Goal: Information Seeking & Learning: Learn about a topic

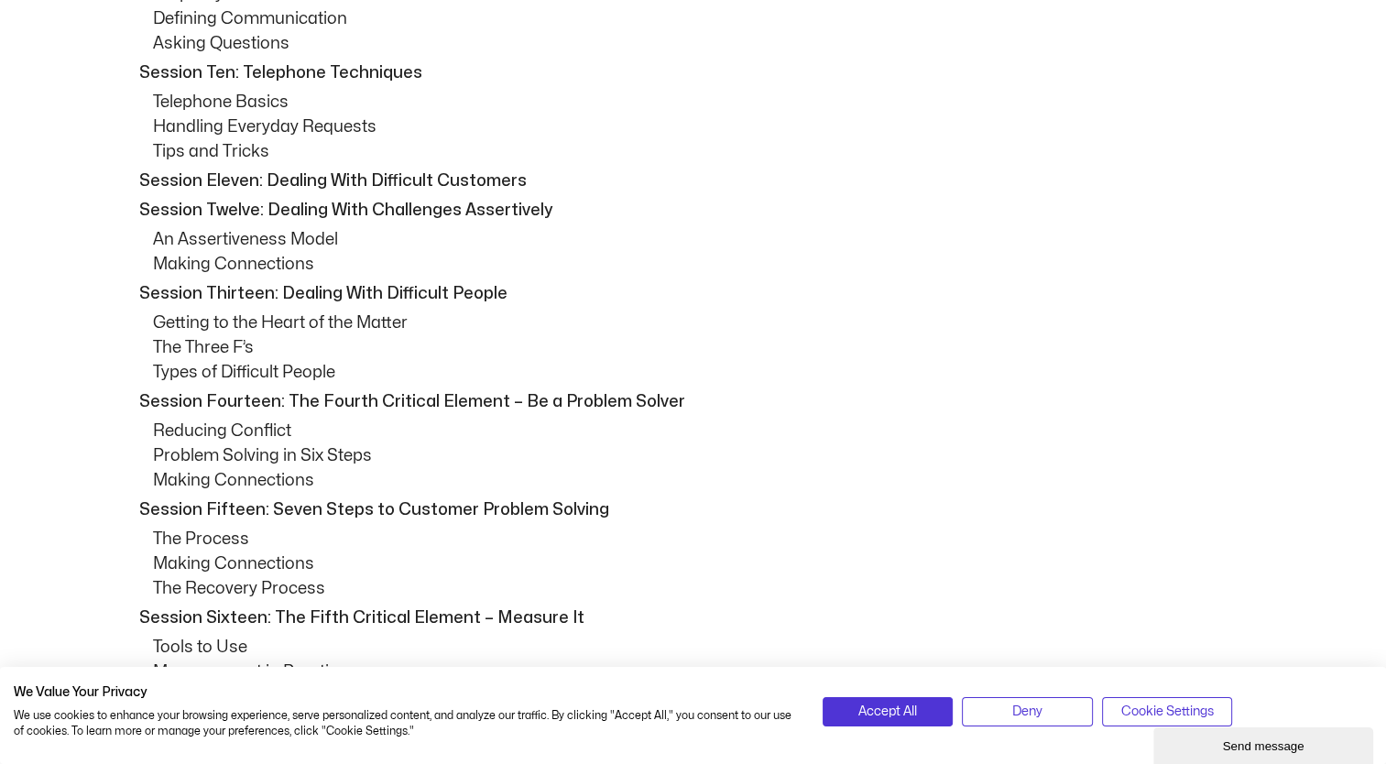
click at [998, 299] on p "Session Thirteen: Dealing With Difficult People" at bounding box center [698, 293] width 1118 height 25
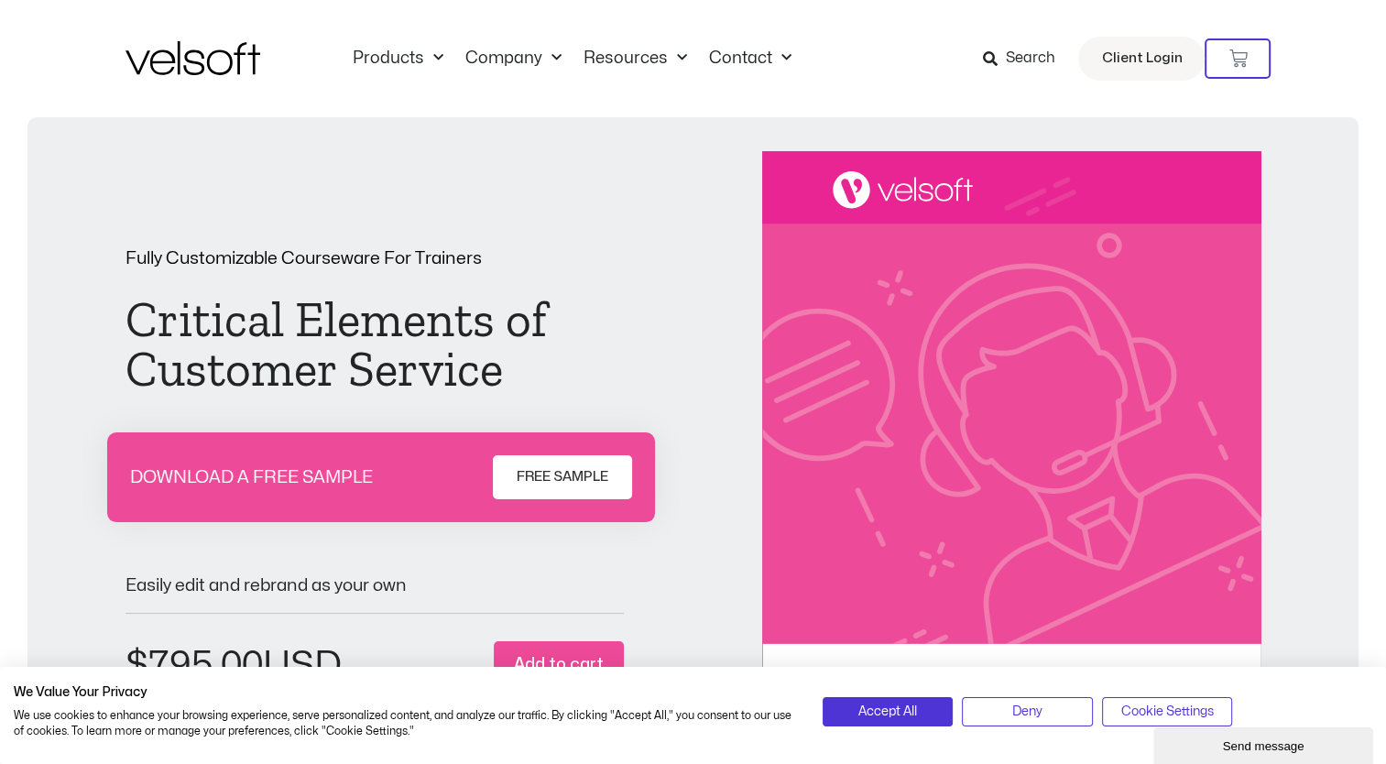
click at [1041, 60] on span "Search" at bounding box center [1029, 59] width 49 height 24
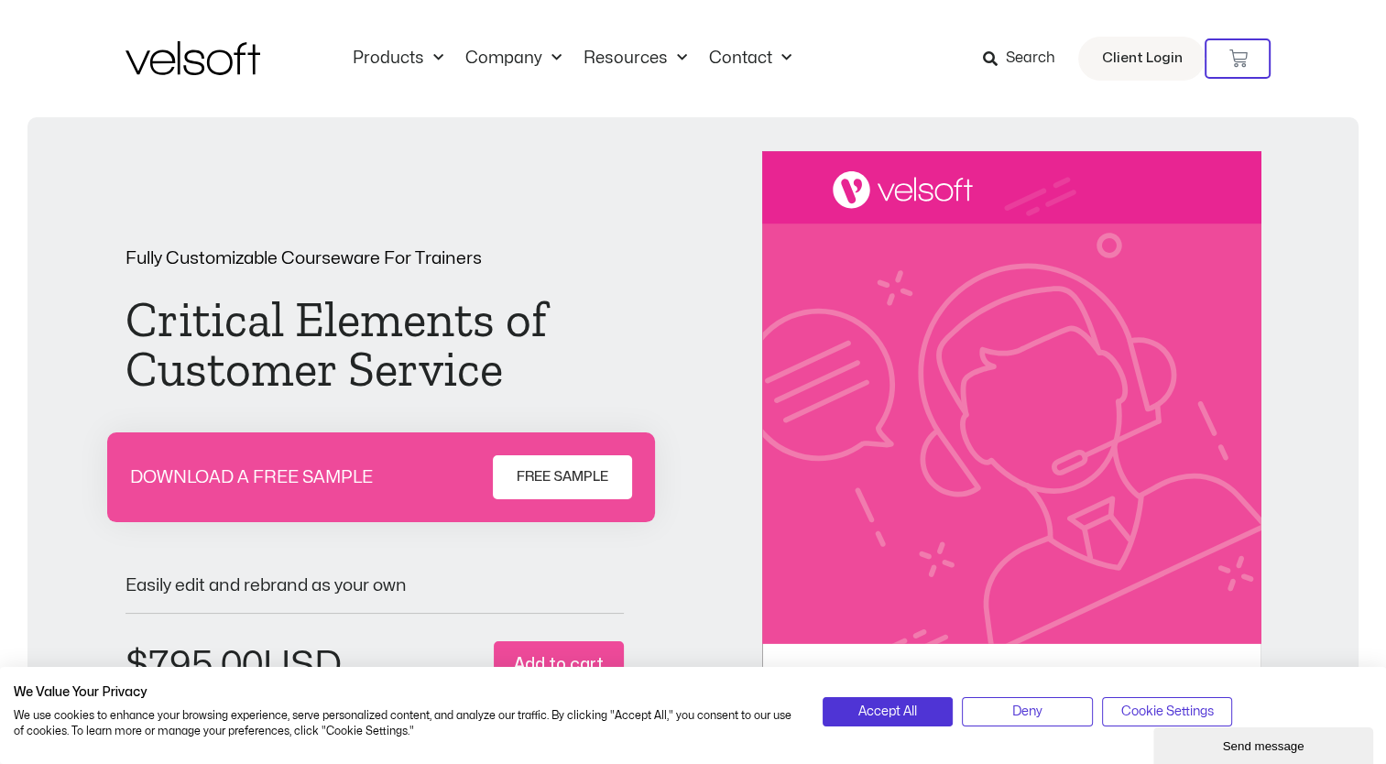
click at [1027, 64] on span "Search" at bounding box center [1029, 59] width 49 height 24
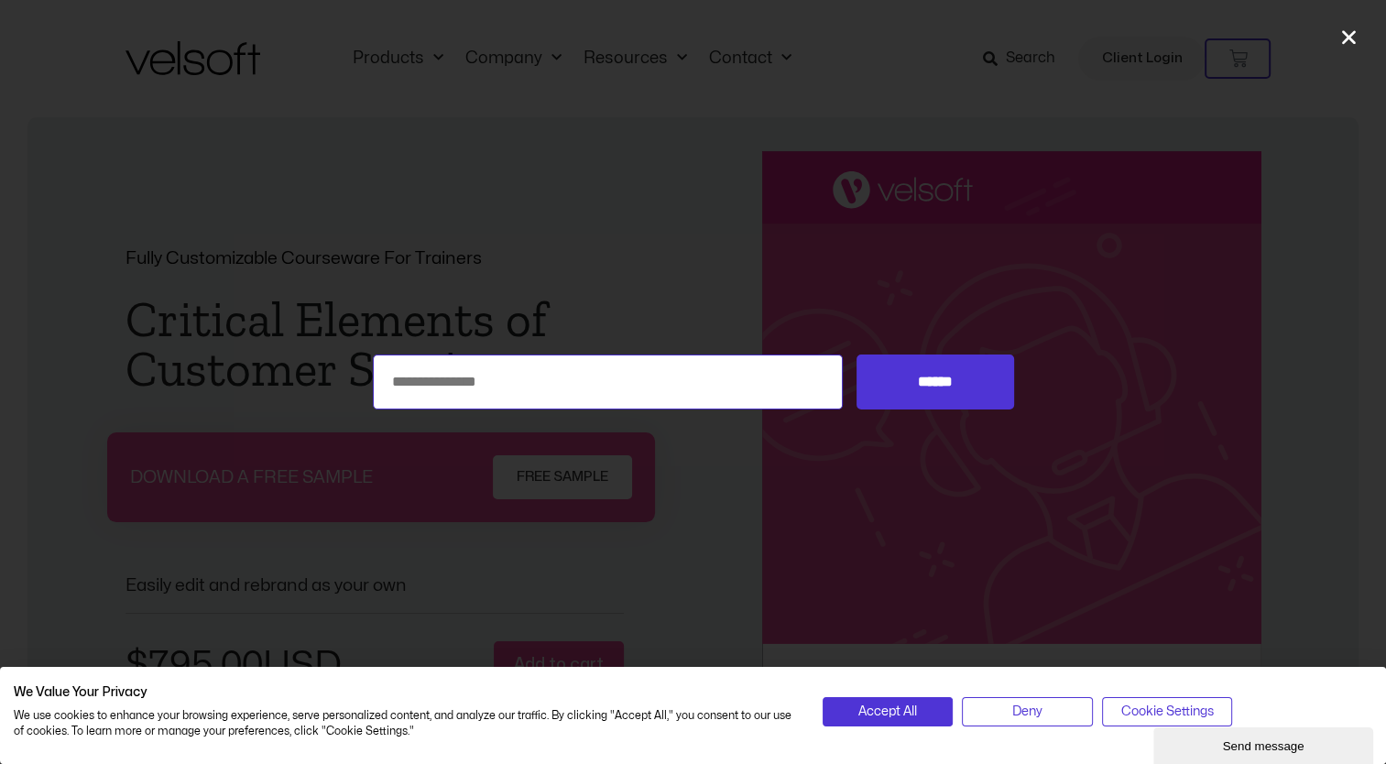
click at [568, 380] on input "Search for:" at bounding box center [608, 382] width 471 height 55
type input "**********"
click at [857, 355] on input "******" at bounding box center [935, 382] width 157 height 55
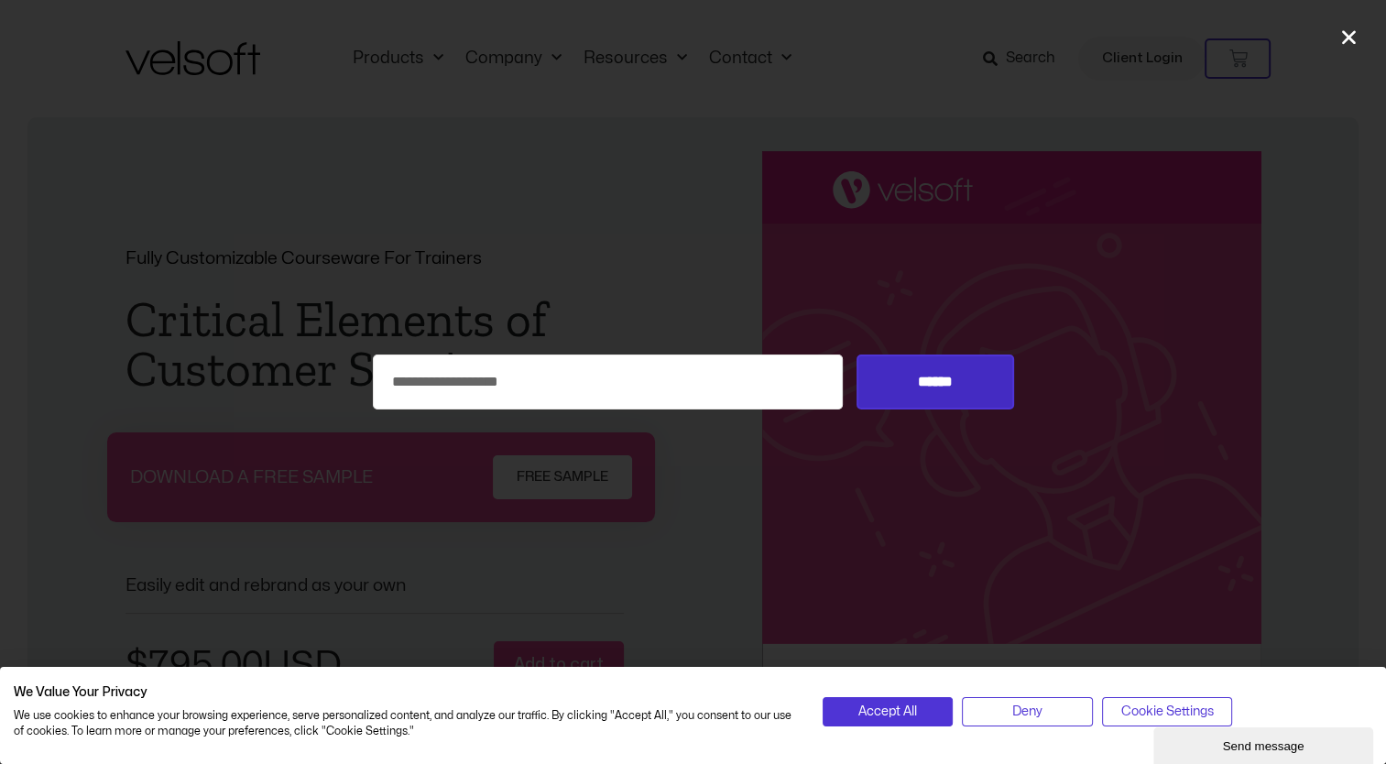
click at [911, 398] on input "******" at bounding box center [935, 382] width 157 height 55
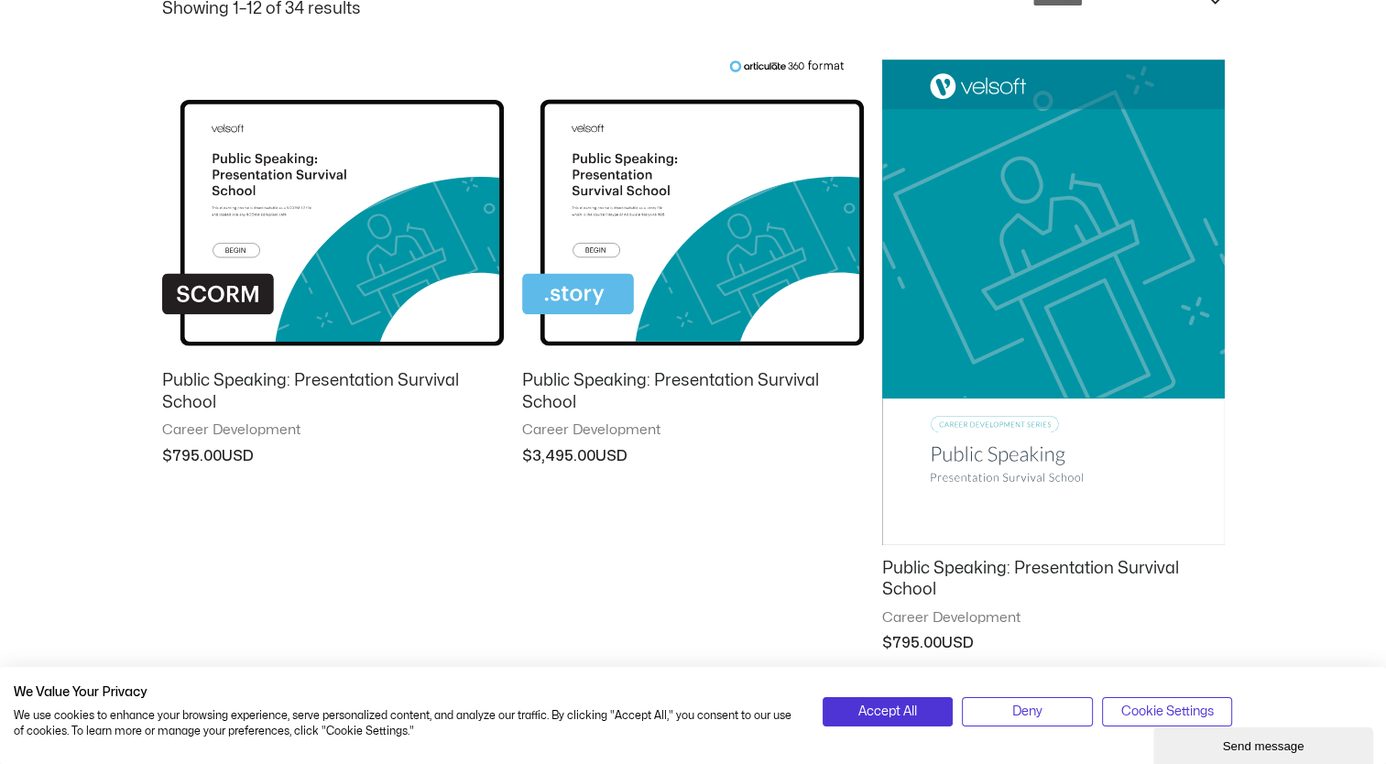
scroll to position [458, 0]
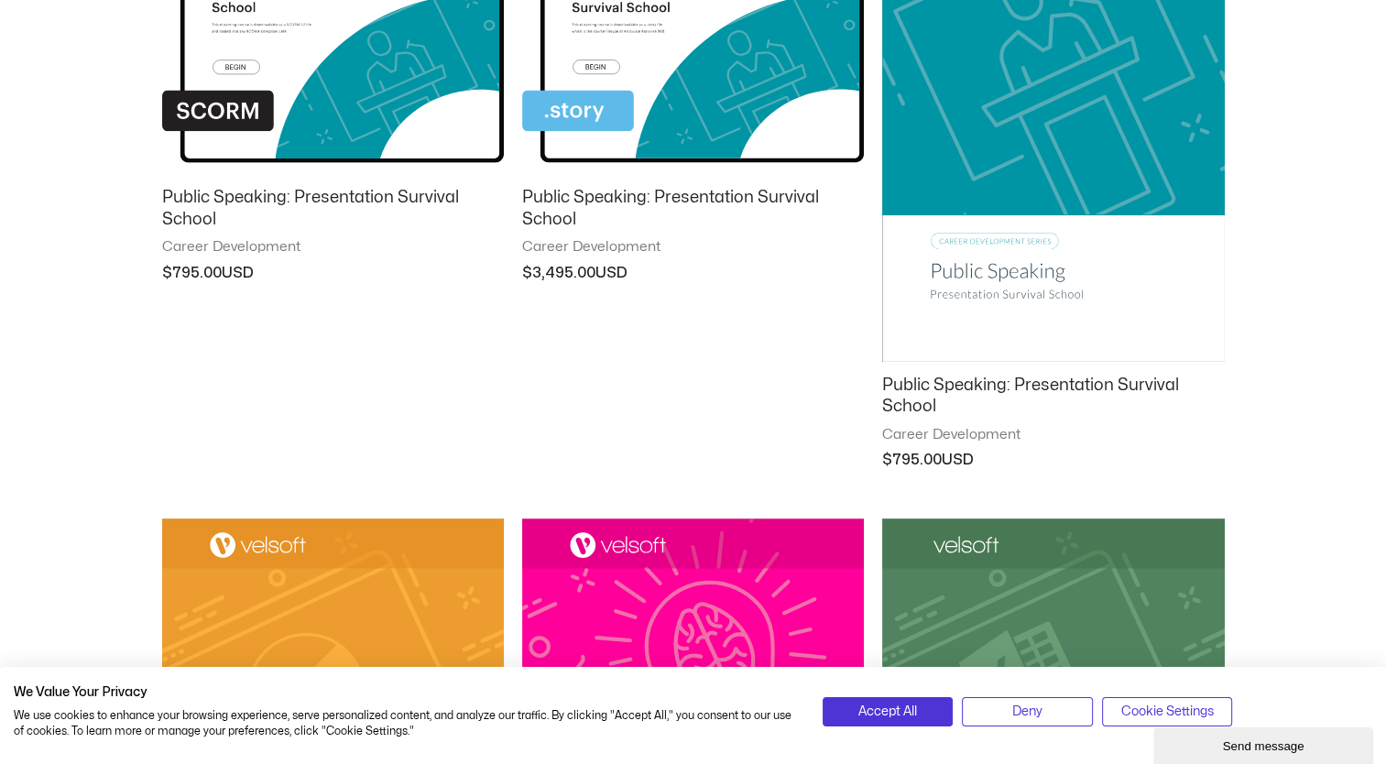
click at [997, 392] on h2 "Public Speaking: Presentation Survival School" at bounding box center [1053, 396] width 342 height 43
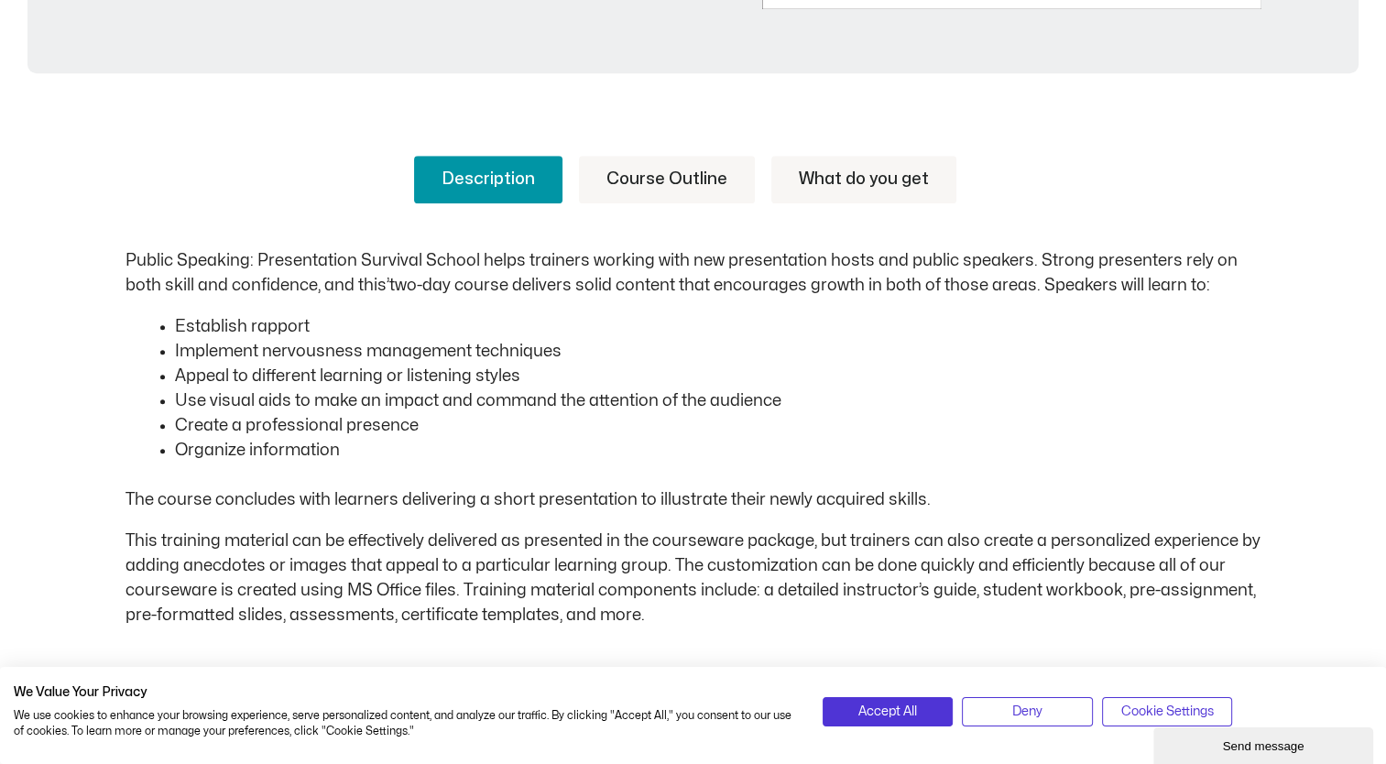
scroll to position [916, 0]
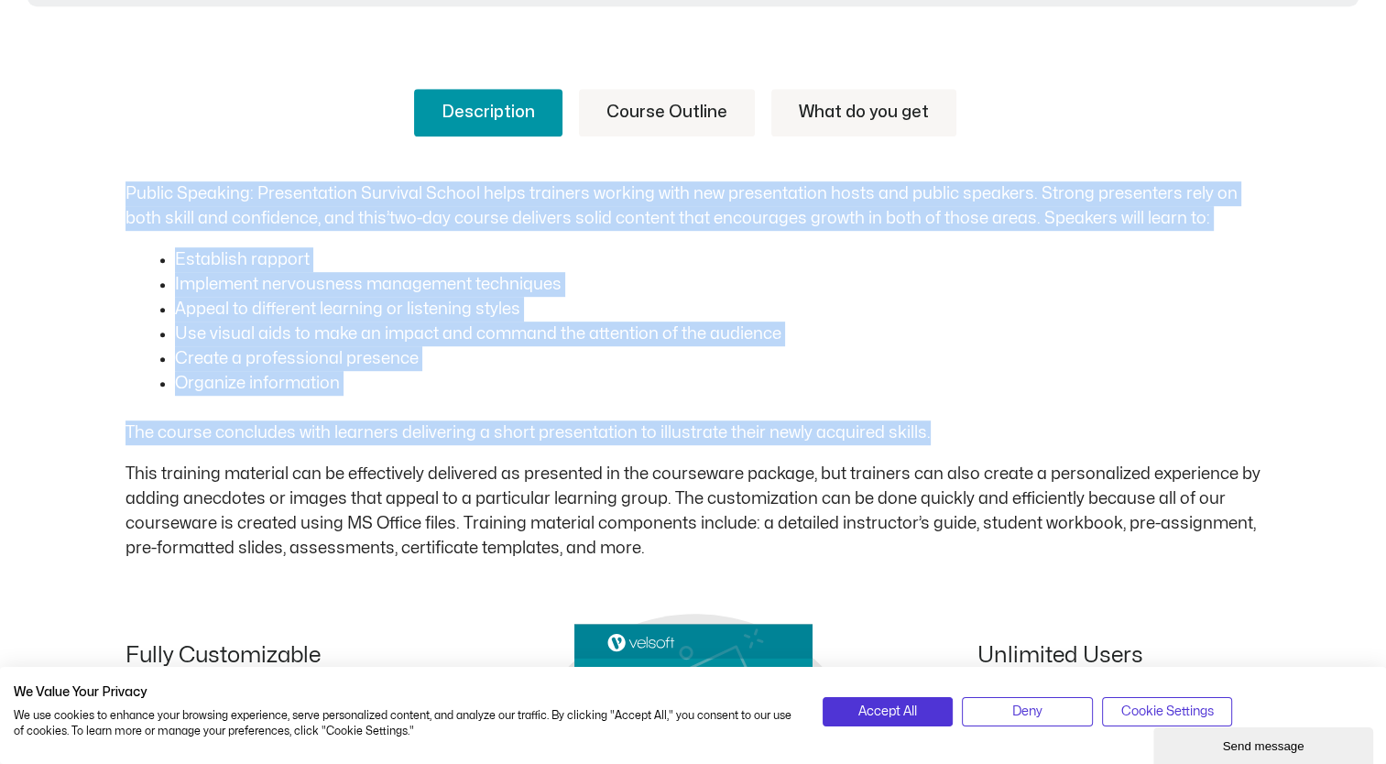
drag, startPoint x: 926, startPoint y: 432, endPoint x: 119, endPoint y: 185, distance: 843.2
click at [119, 185] on div "Description Course Outline What do you get Public Speaking: Presentation Surviv…" at bounding box center [693, 590] width 1386 height 1112
copy div "Public Speaking: Presentation Survival School helps trainers working with new p…"
click at [683, 104] on link "Course Outline" at bounding box center [667, 113] width 176 height 48
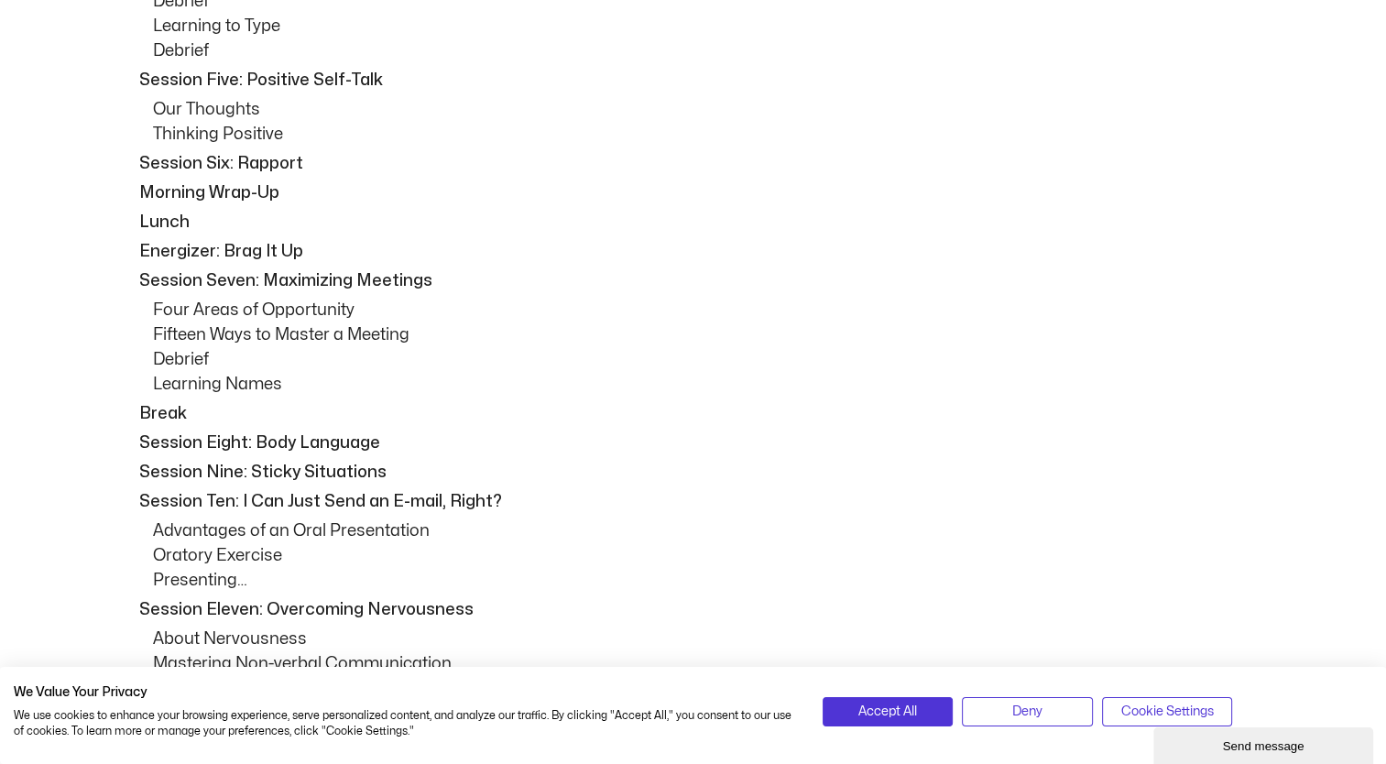
scroll to position [1602, 0]
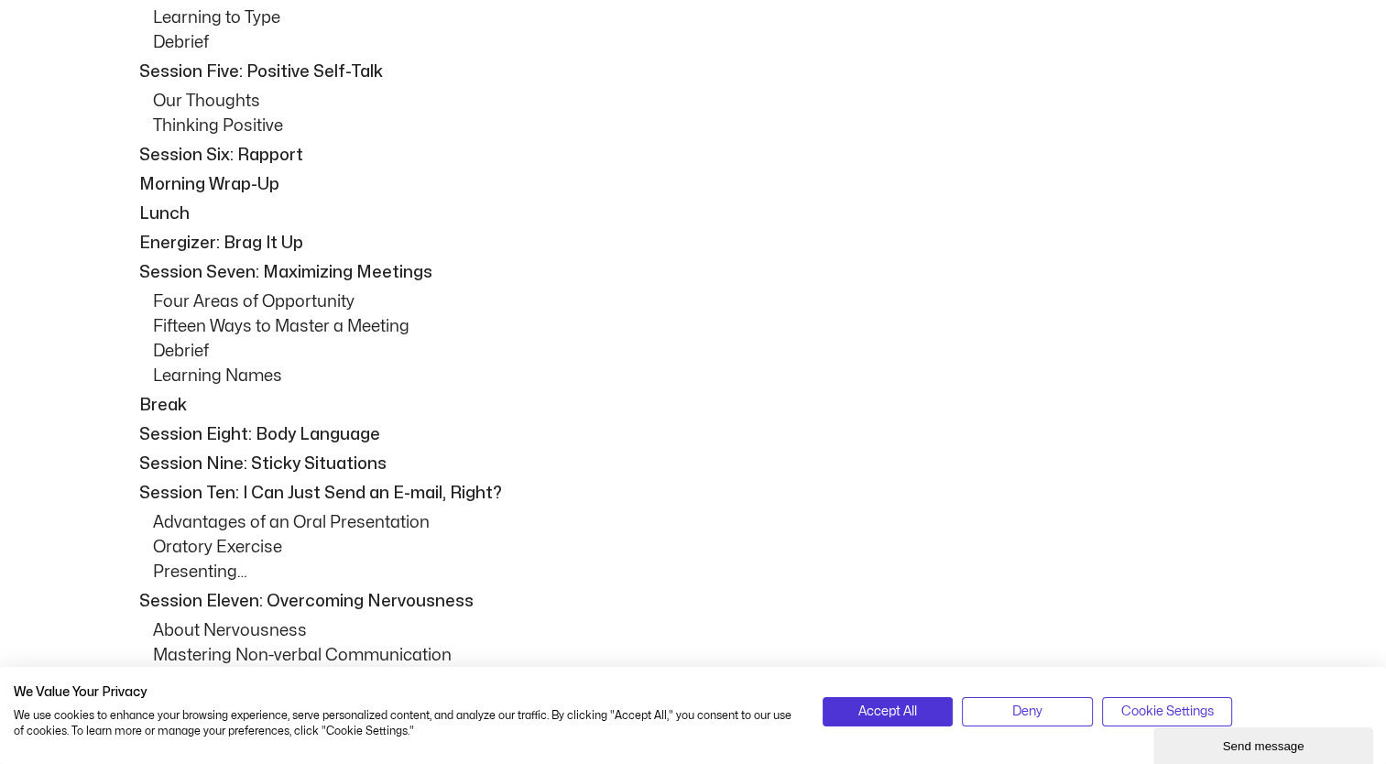
drag, startPoint x: 953, startPoint y: 305, endPoint x: 991, endPoint y: 304, distance: 37.6
click at [953, 305] on p "Four Areas of Opportunity" at bounding box center [707, 302] width 1109 height 25
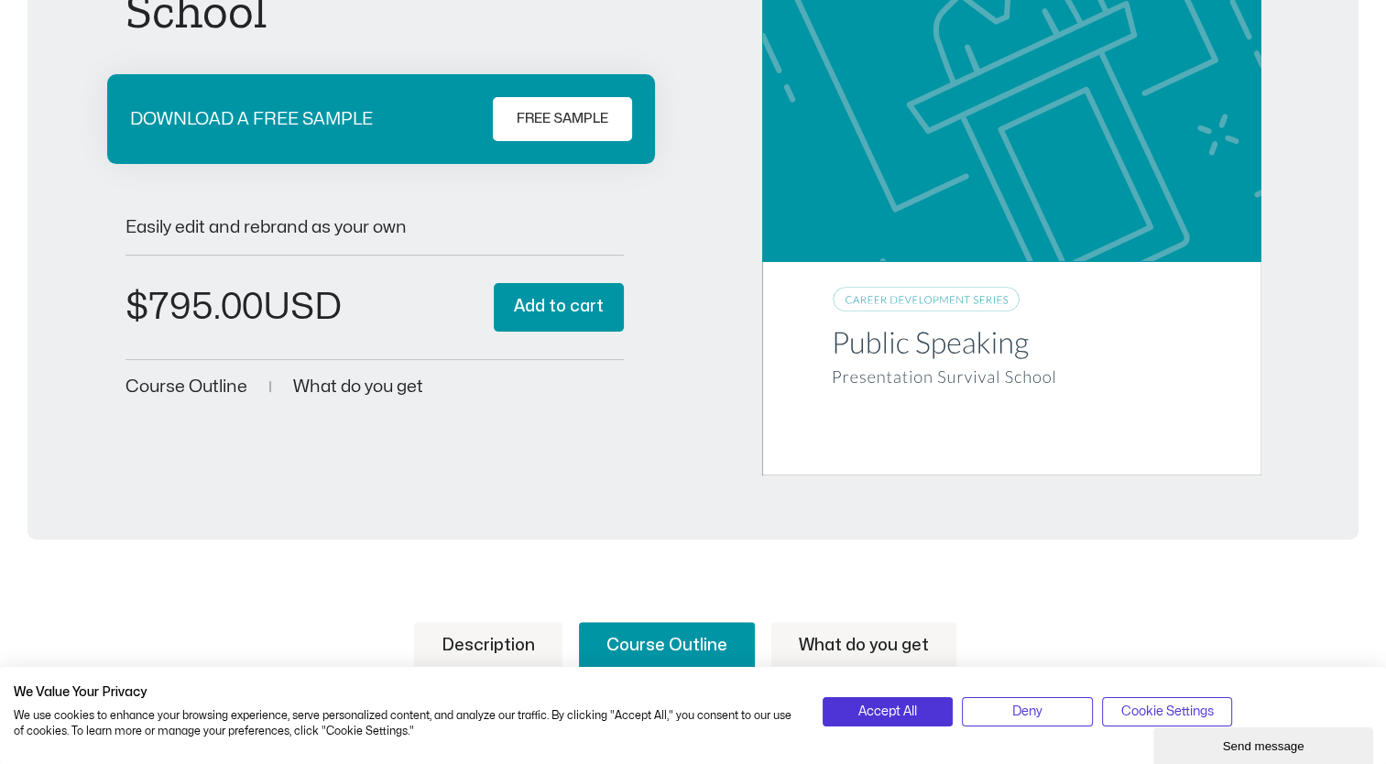
scroll to position [0, 0]
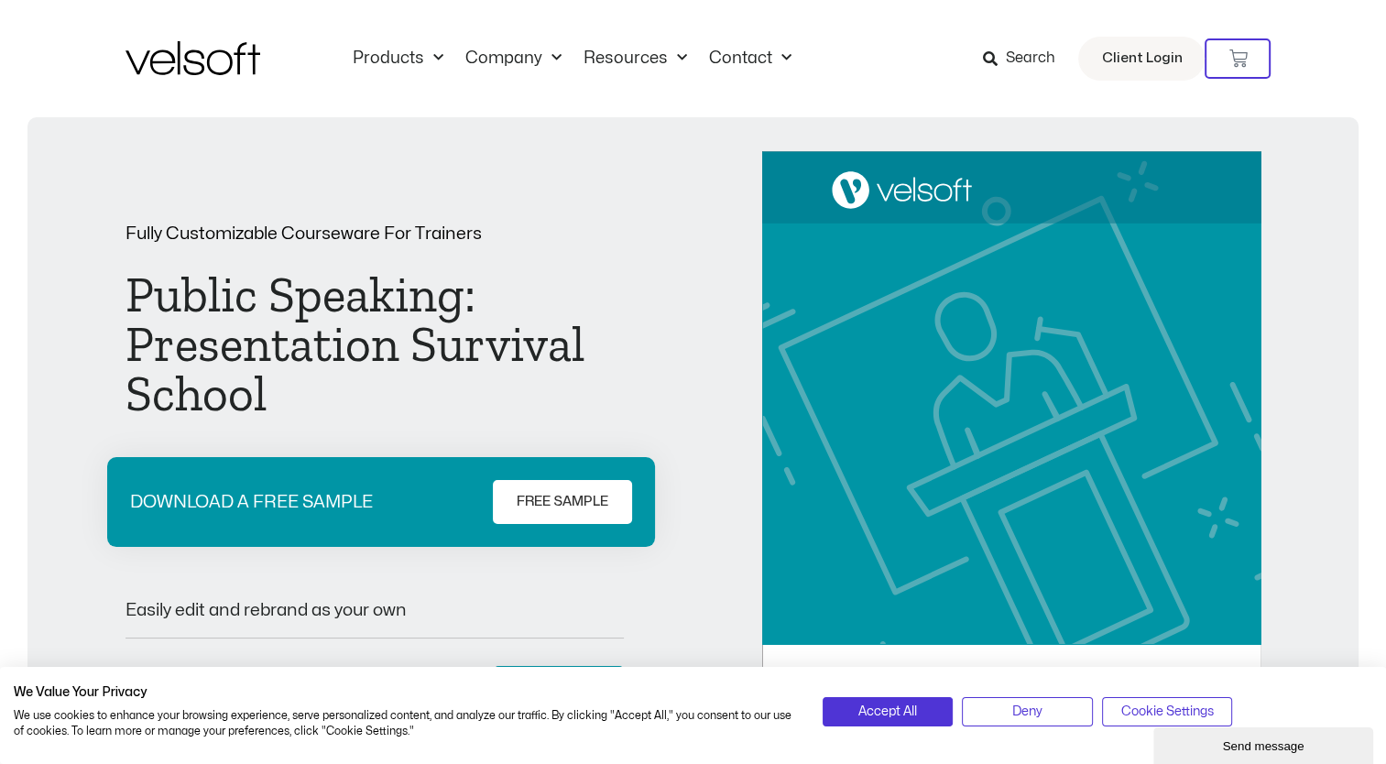
click at [997, 63] on icon at bounding box center [989, 58] width 15 height 15
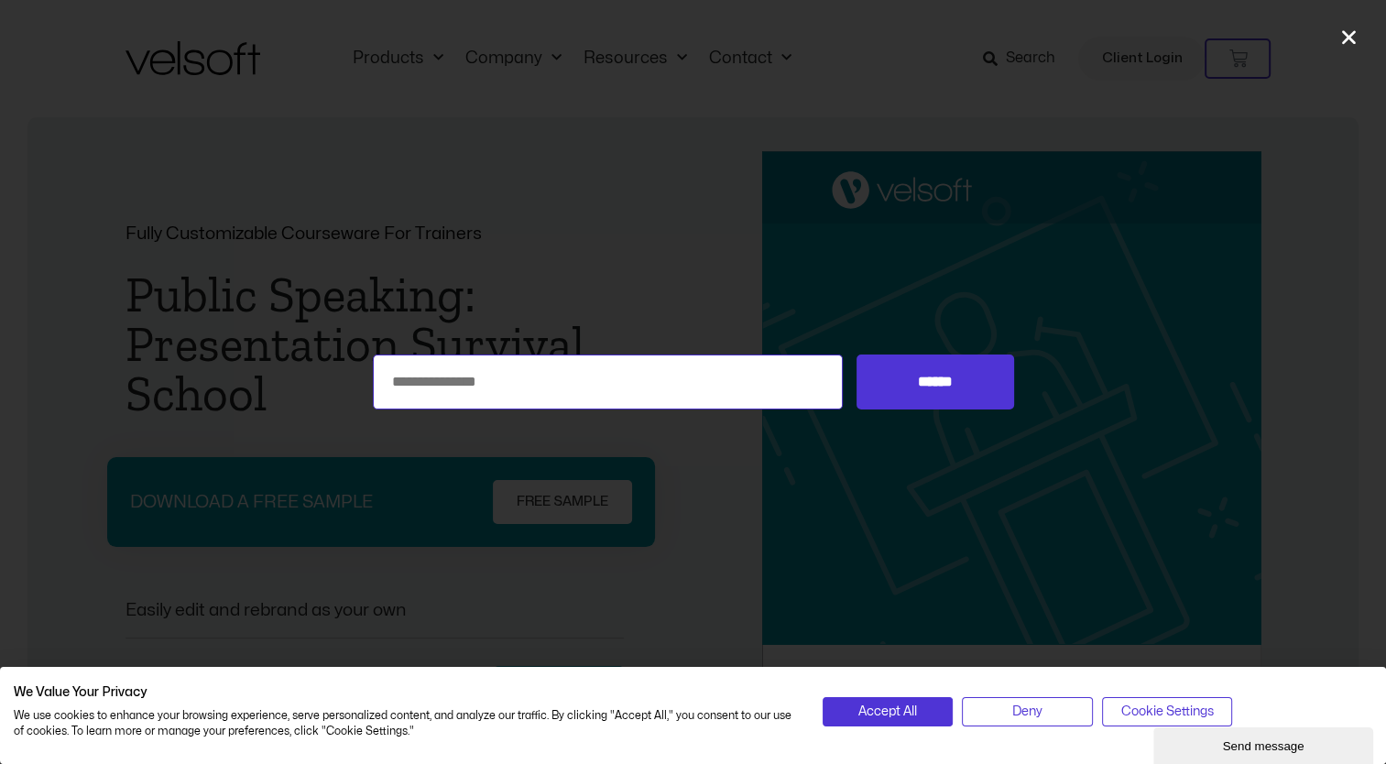
click at [466, 368] on input "Search for:" at bounding box center [608, 382] width 471 height 55
type input "**********"
click at [857, 355] on input "******" at bounding box center [935, 382] width 157 height 55
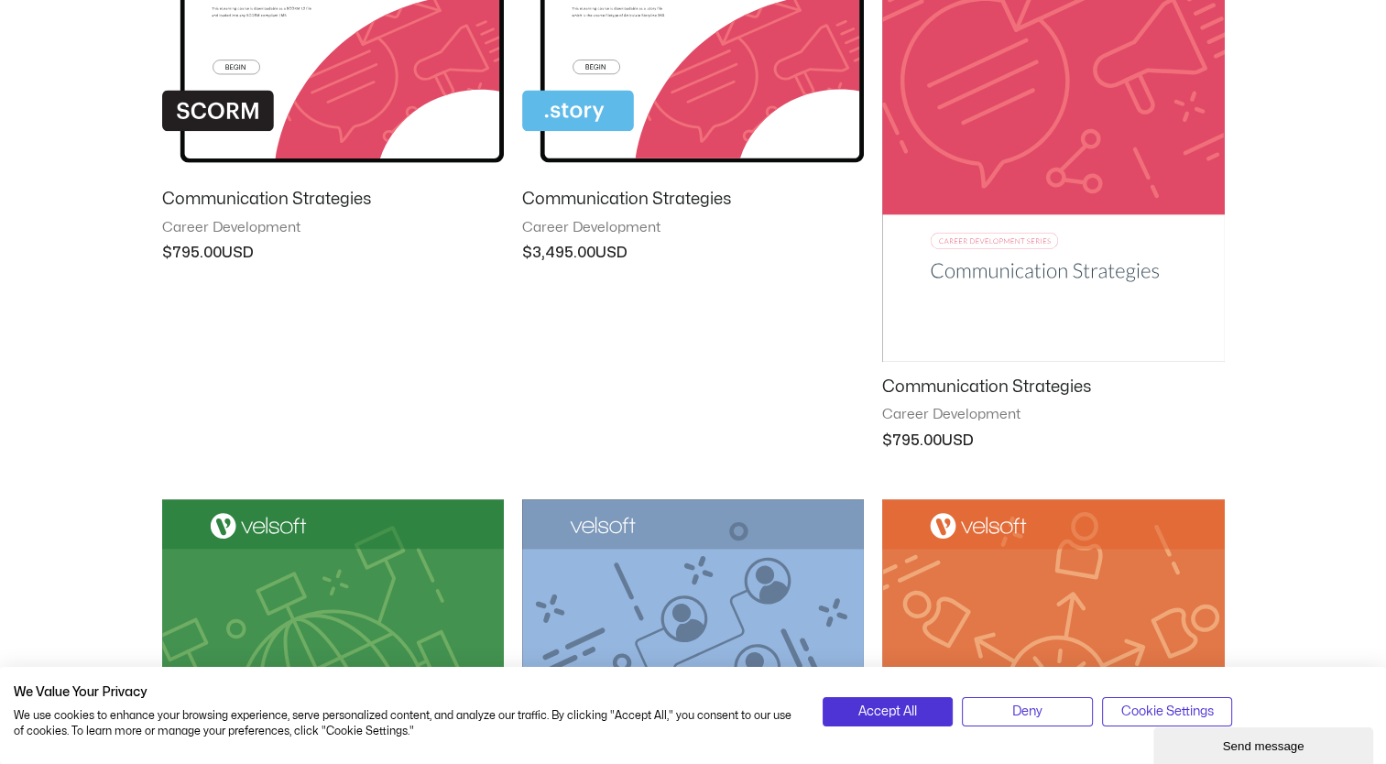
scroll to position [550, 0]
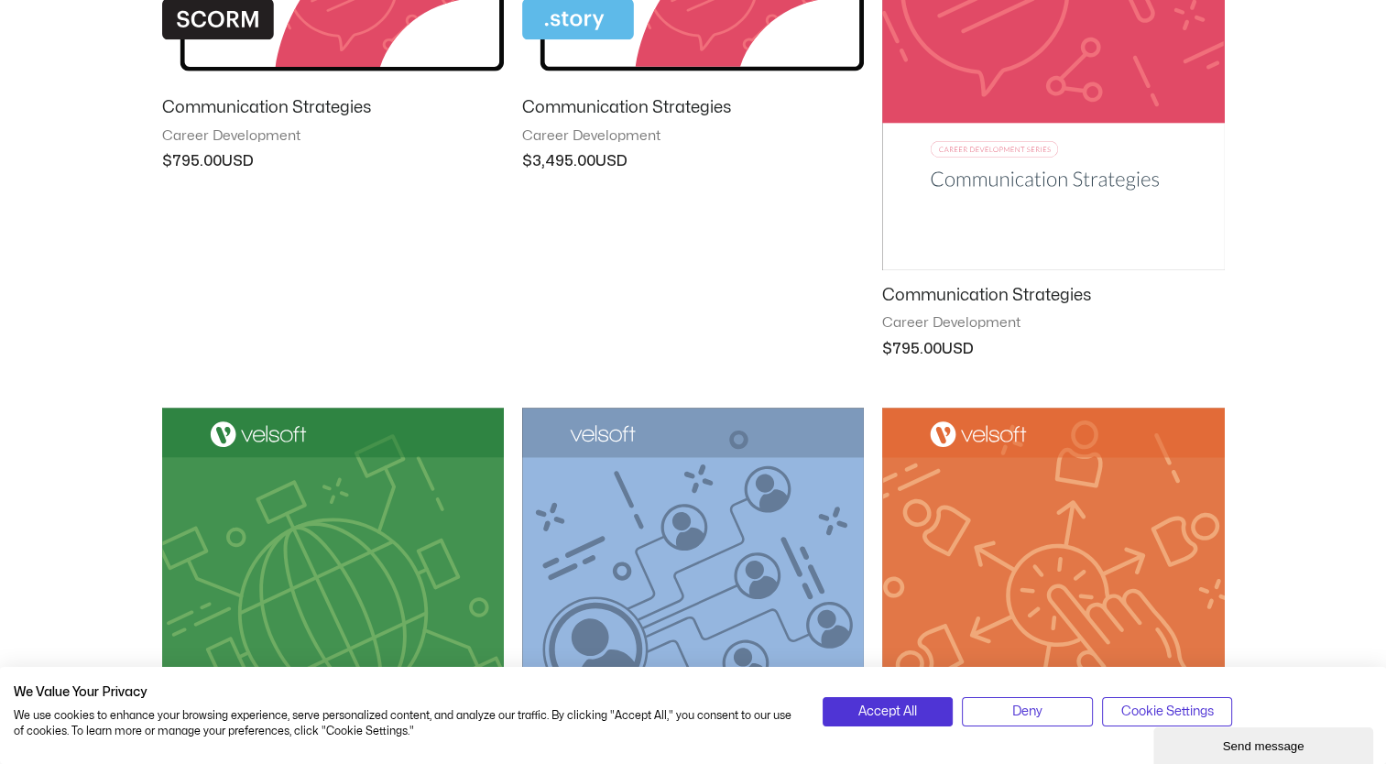
click at [968, 292] on h2 "Communication Strategies" at bounding box center [1053, 295] width 342 height 21
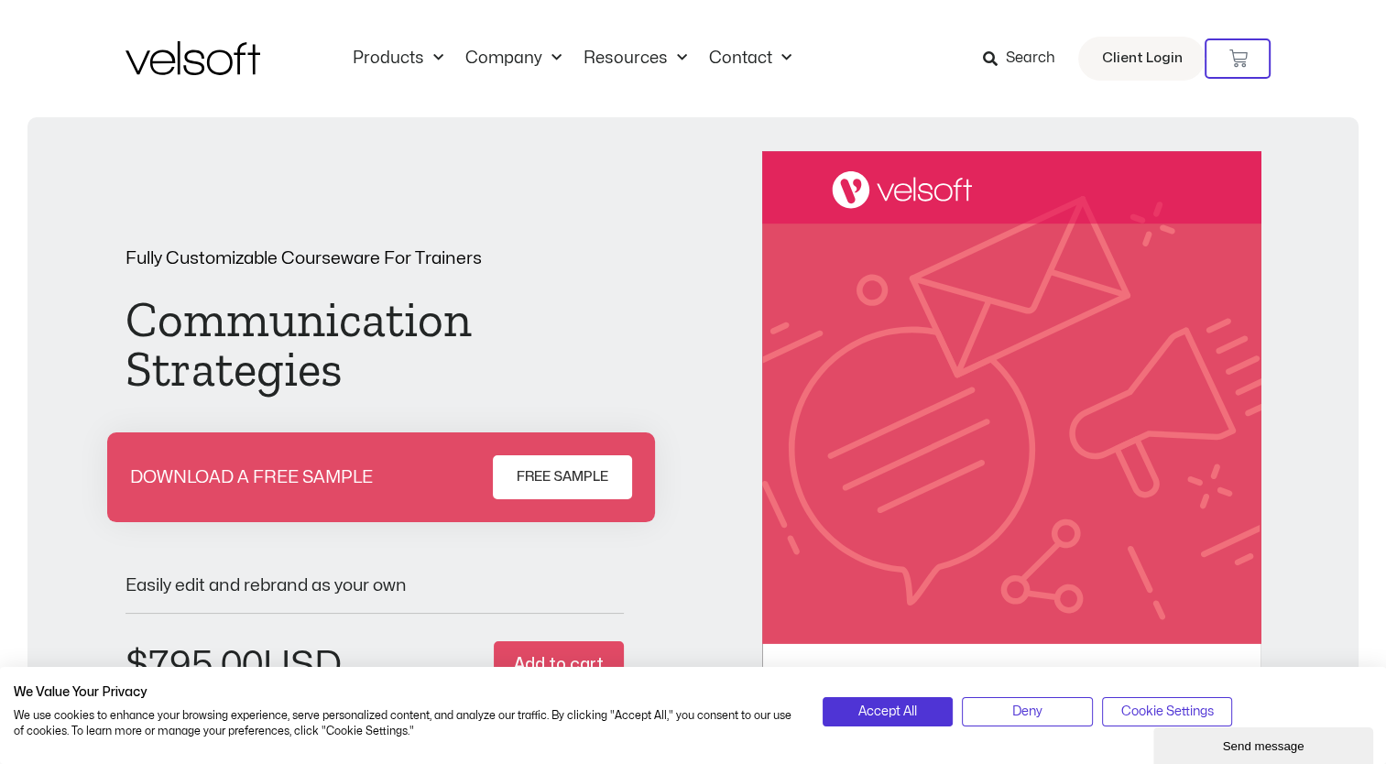
scroll to position [367, 0]
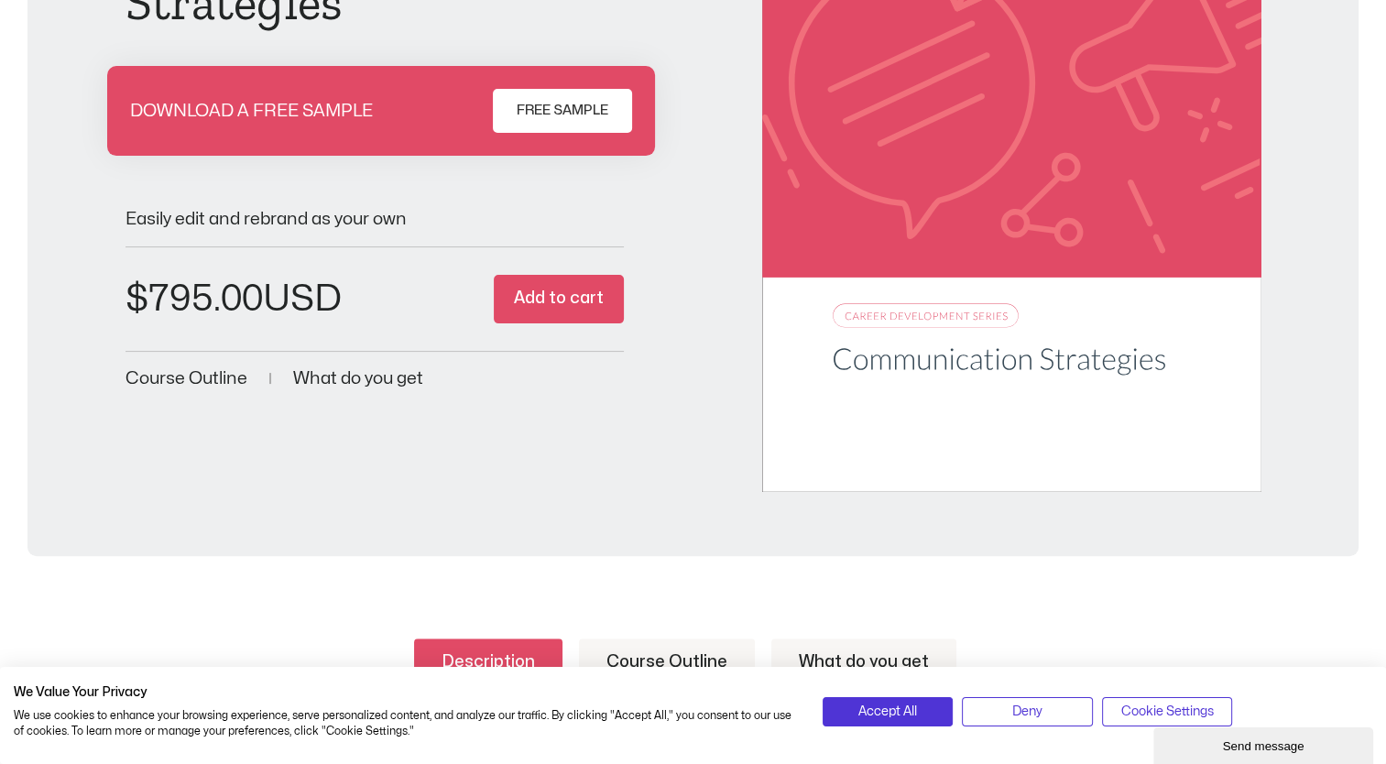
click at [224, 375] on span "Course Outline" at bounding box center [187, 378] width 122 height 17
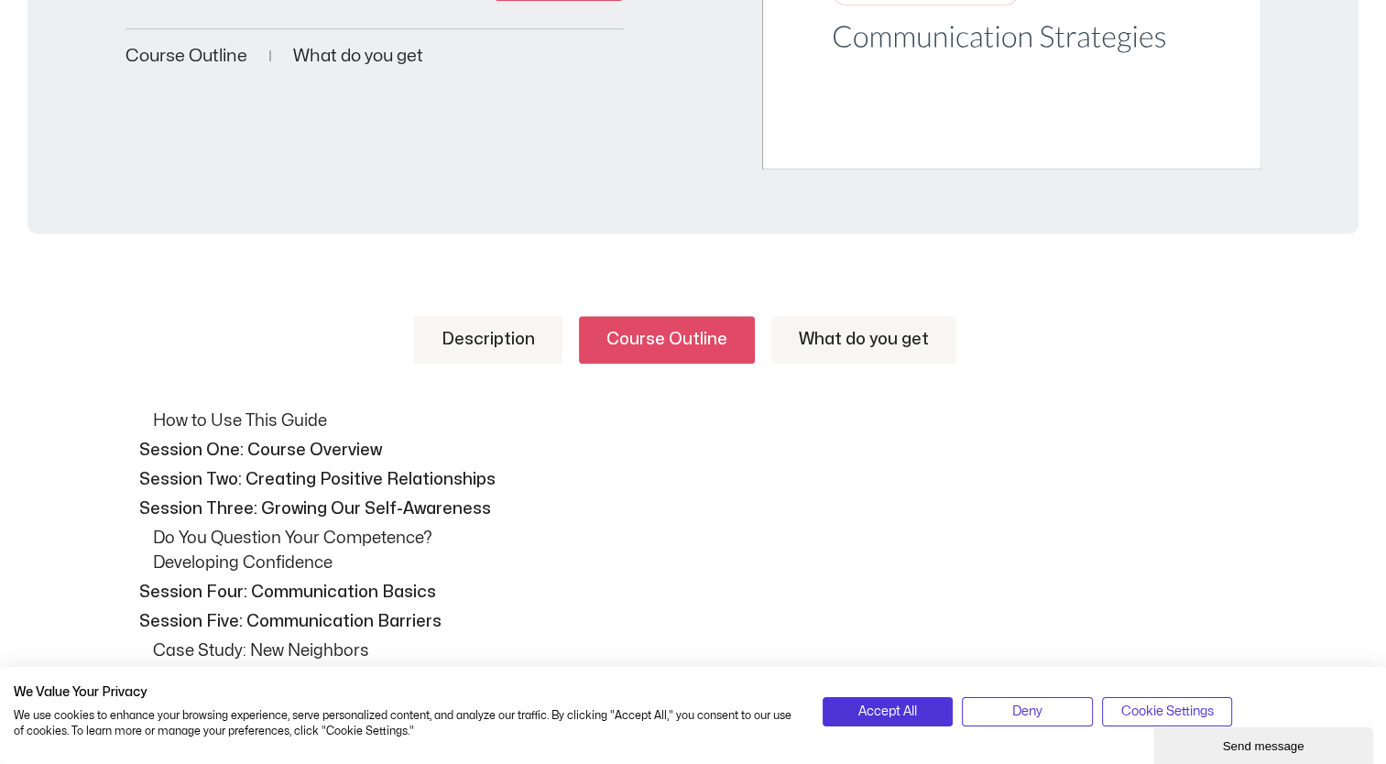
scroll to position [590, 0]
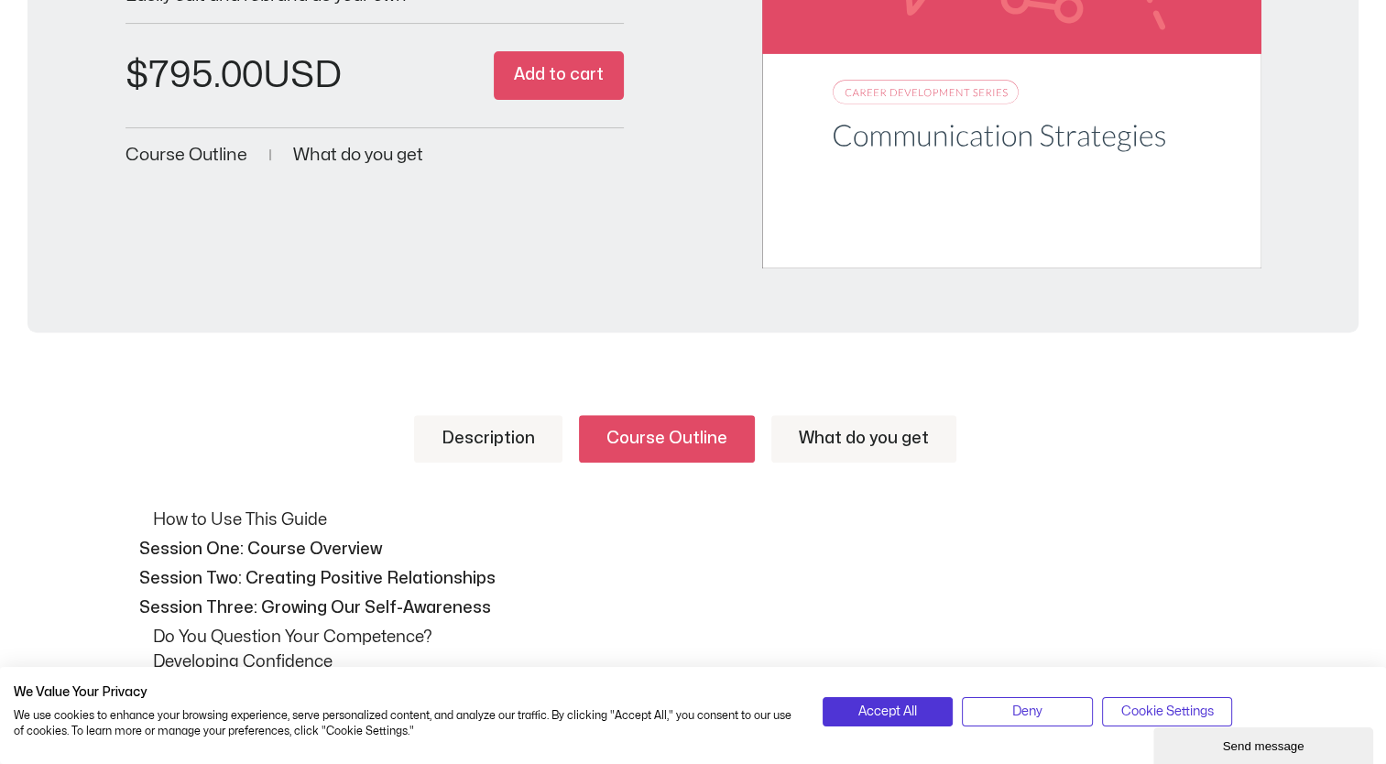
click at [477, 422] on link "Description" at bounding box center [488, 439] width 148 height 48
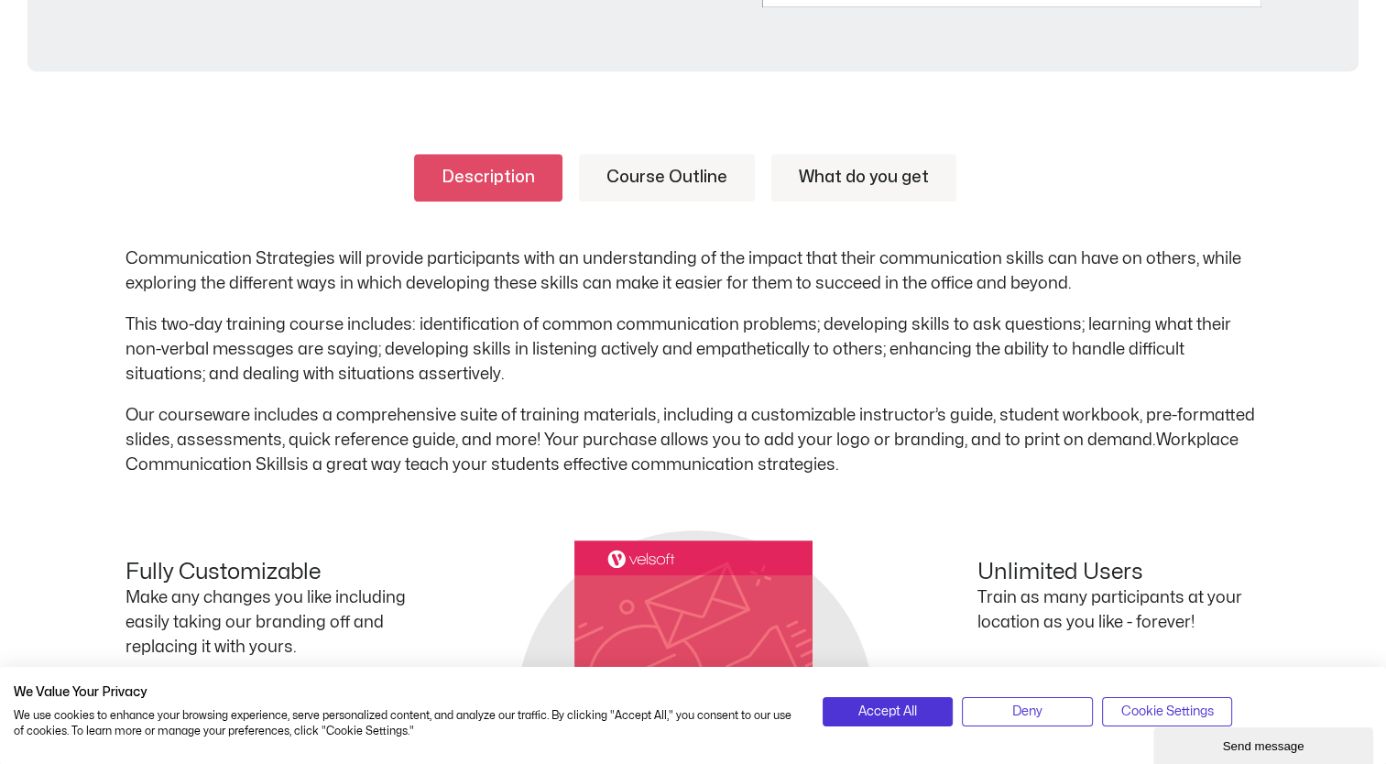
scroll to position [957, 0]
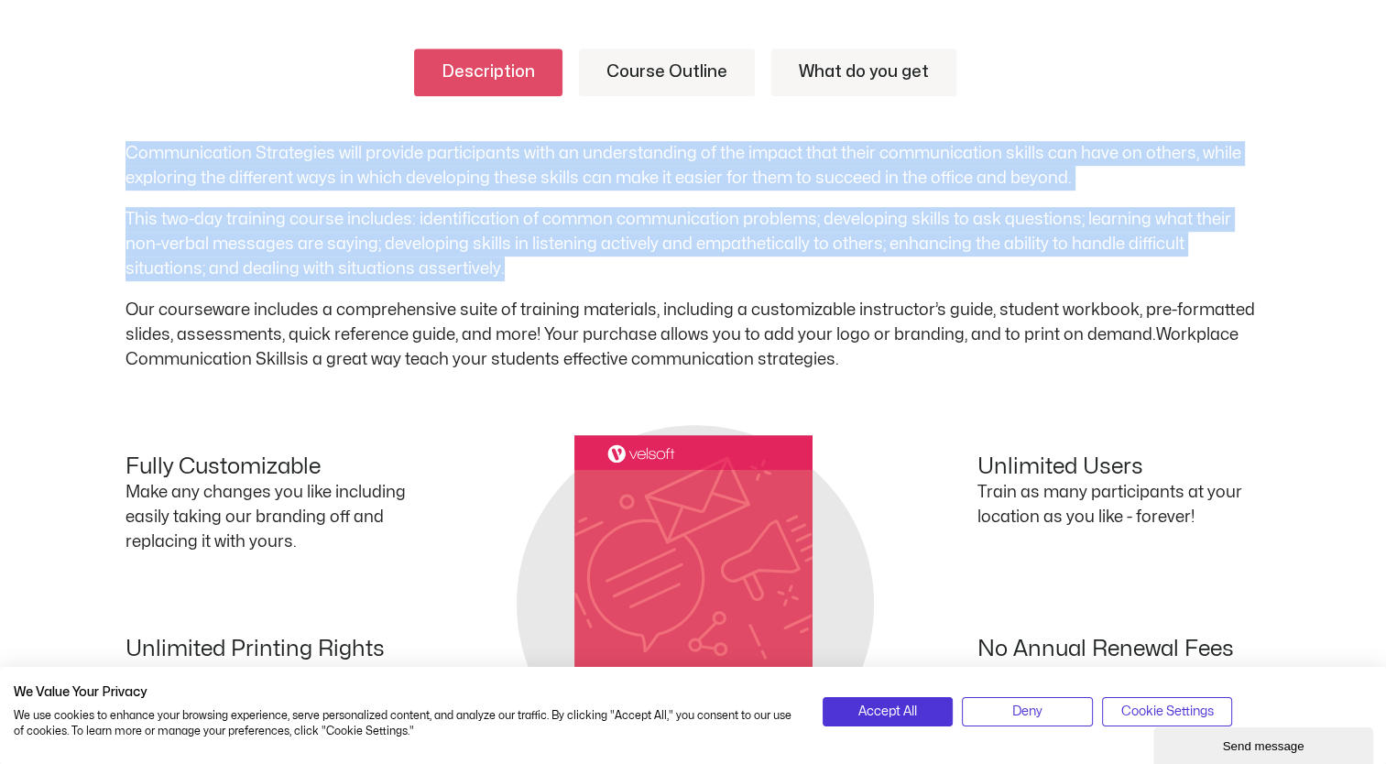
drag, startPoint x: 128, startPoint y: 146, endPoint x: 576, endPoint y: 266, distance: 463.9
click at [576, 266] on div "Communication Strategies will provide participants with an understanding of the…" at bounding box center [694, 256] width 1136 height 231
copy div "Communication Strategies will provide participants with an understanding of the…"
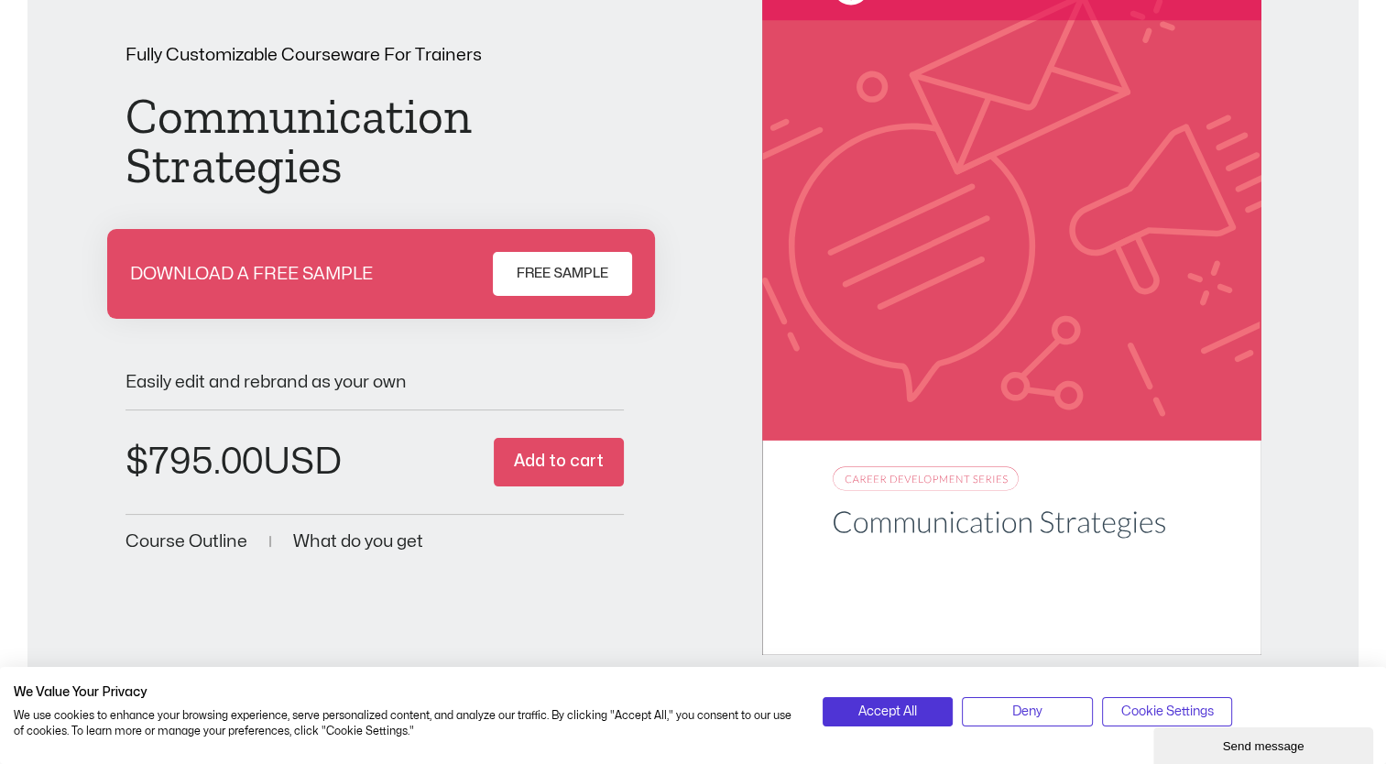
scroll to position [224, 0]
